Goal: Task Accomplishment & Management: Manage account settings

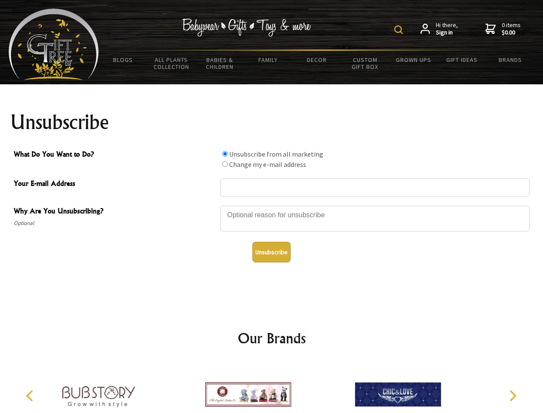
click at [400, 30] on img at bounding box center [398, 29] width 9 height 9
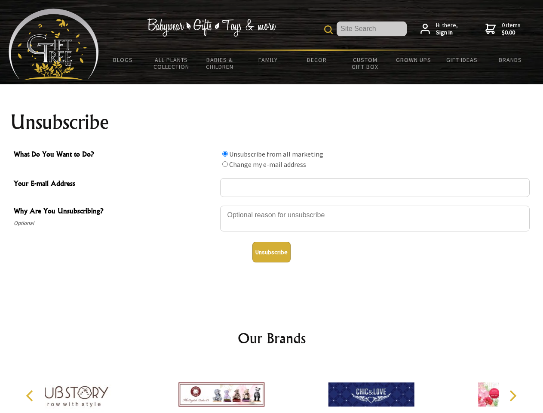
click at [272, 205] on div at bounding box center [375, 220] width 310 height 30
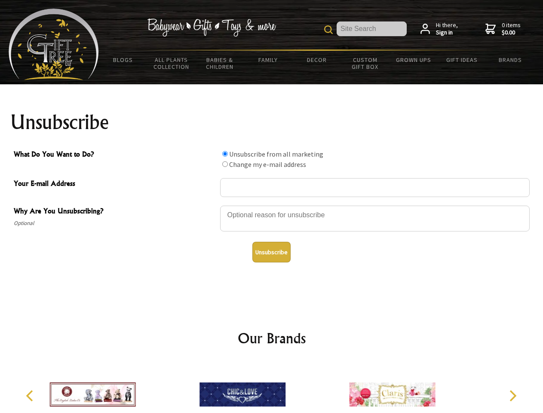
click at [225, 153] on input "What Do You Want to Do?" at bounding box center [225, 154] width 6 height 6
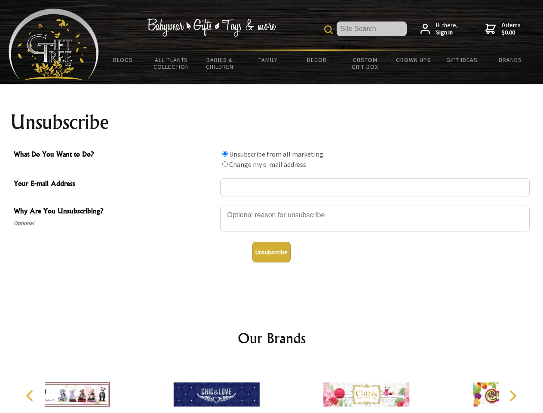
click at [225, 164] on input "What Do You Want to Do?" at bounding box center [225, 164] width 6 height 6
radio input "true"
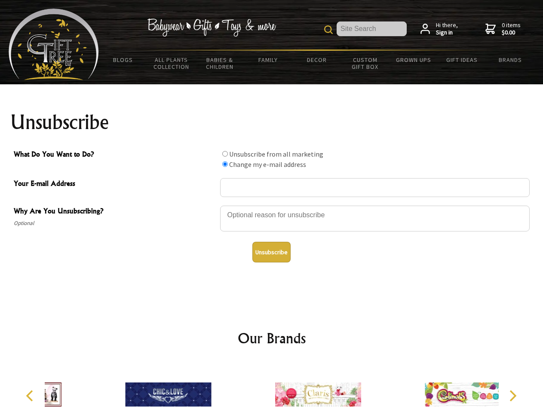
click at [271, 252] on button "Unsubscribe" at bounding box center [271, 252] width 38 height 21
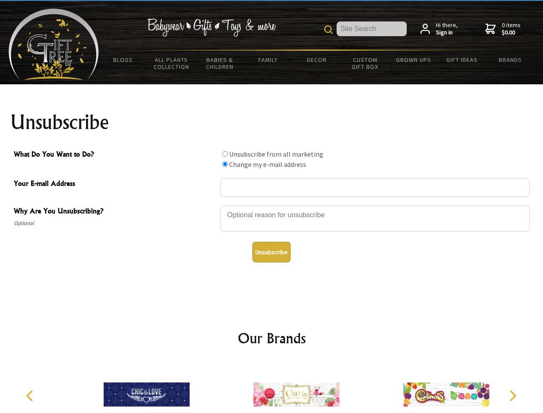
click at [272, 387] on img at bounding box center [296, 394] width 86 height 64
